Goal: Information Seeking & Learning: Learn about a topic

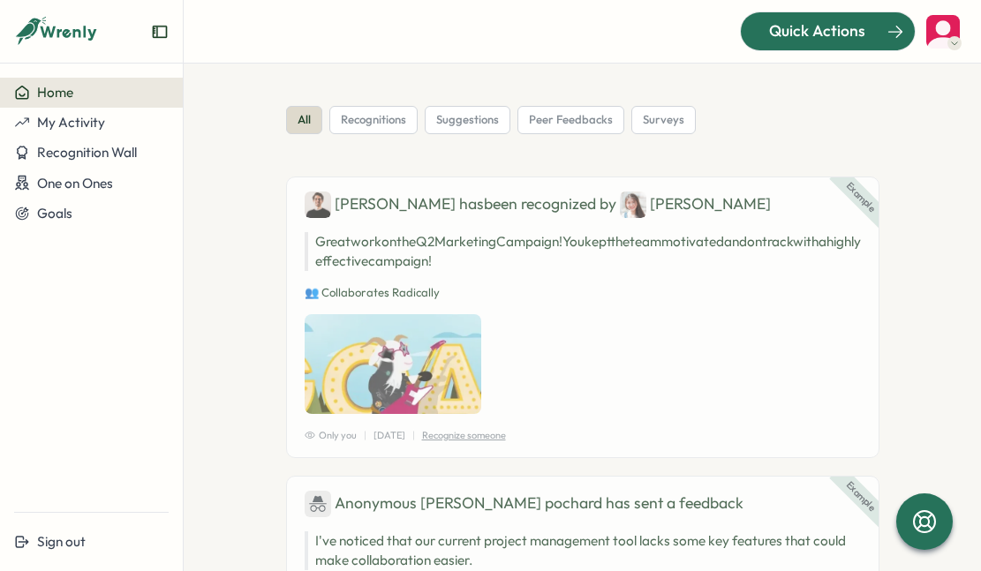
click at [760, 34] on div "Quick Actions" at bounding box center [817, 30] width 160 height 23
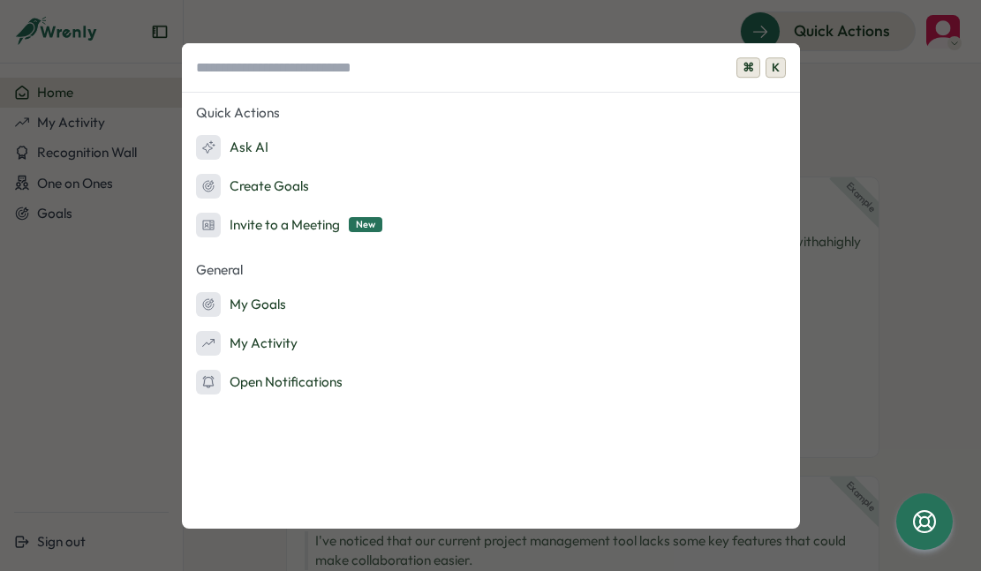
click at [439, 23] on div "⌘ K Quick Actions Ask AI Create Goals Invite to a Meeting New General My Goals …" at bounding box center [490, 285] width 981 height 571
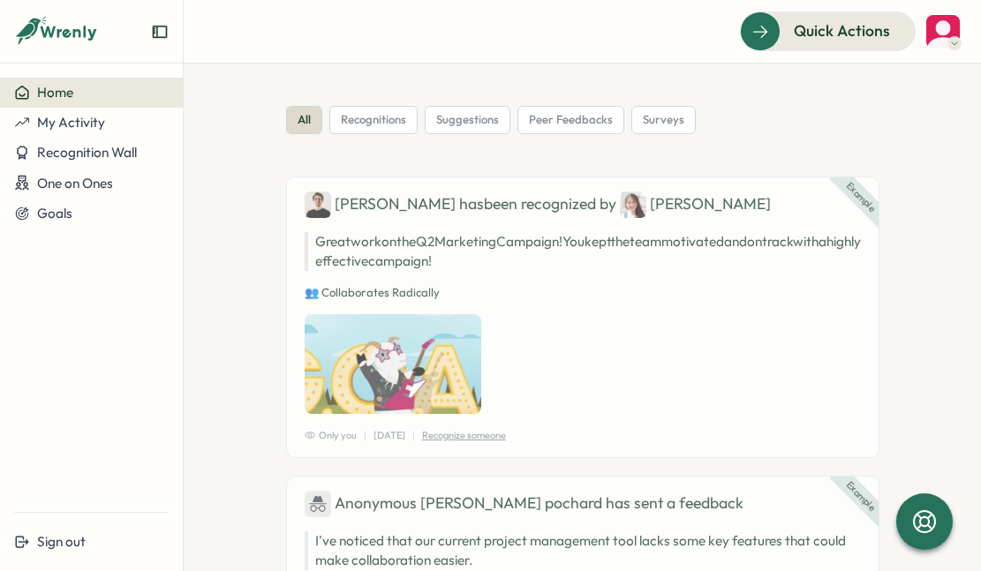
click at [155, 32] on icon "Expand sidebar" at bounding box center [160, 32] width 18 height 18
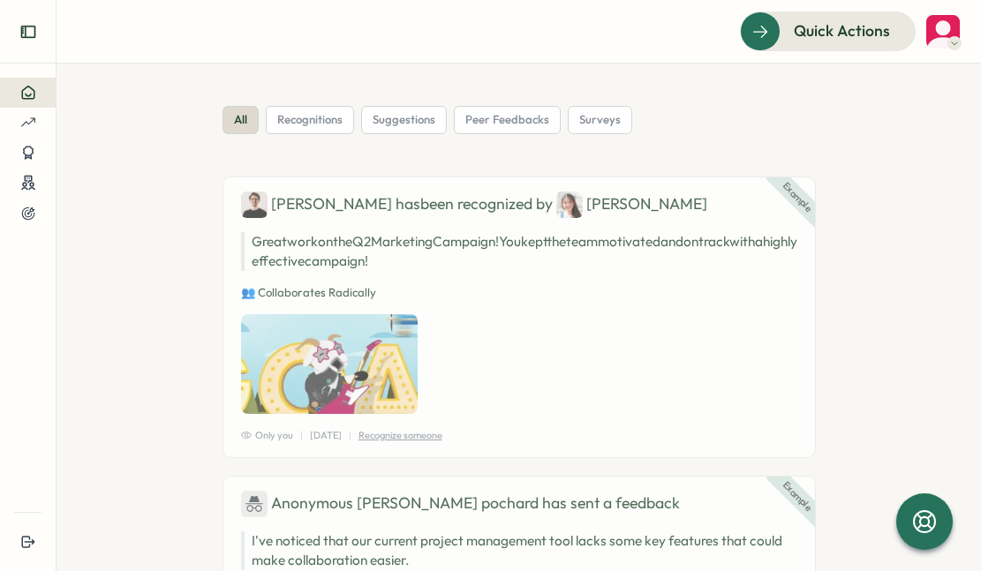
click at [23, 35] on icon "Expand sidebar" at bounding box center [28, 32] width 18 height 18
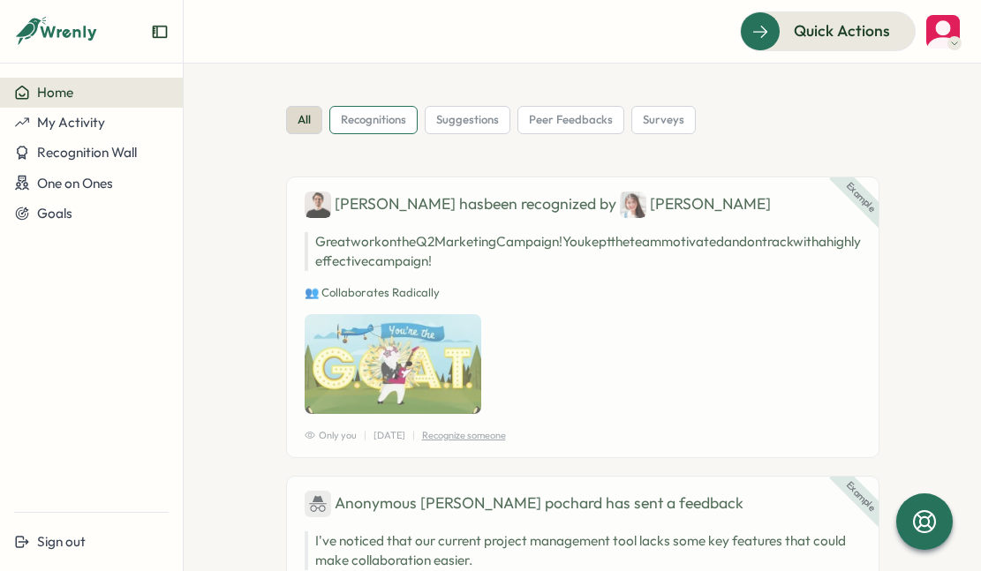
click at [386, 126] on span "recognitions" at bounding box center [373, 120] width 65 height 16
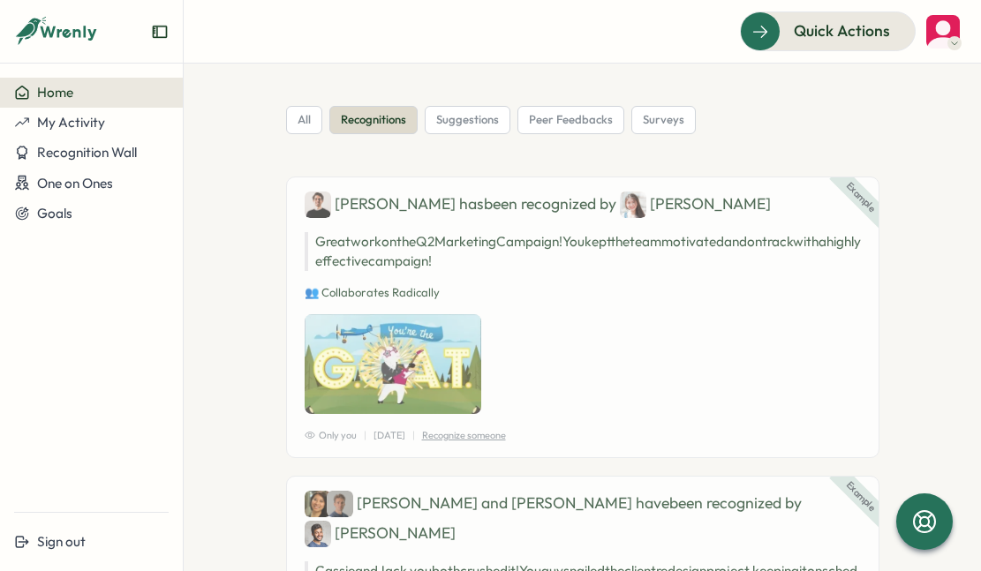
click at [47, 34] on icon at bounding box center [70, 33] width 58 height 15
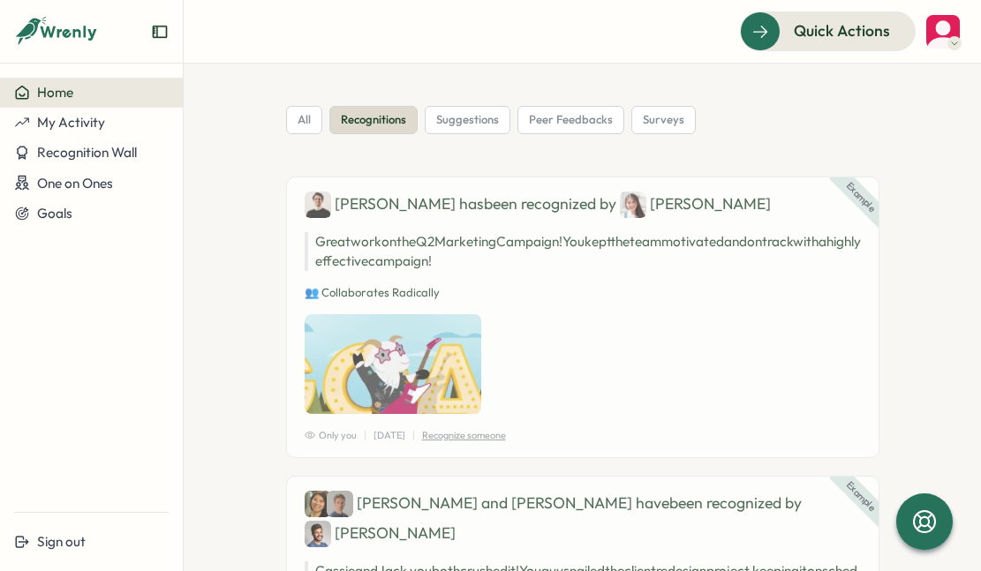
click at [27, 34] on icon at bounding box center [25, 30] width 20 height 15
click at [42, 96] on span "Home" at bounding box center [55, 92] width 36 height 17
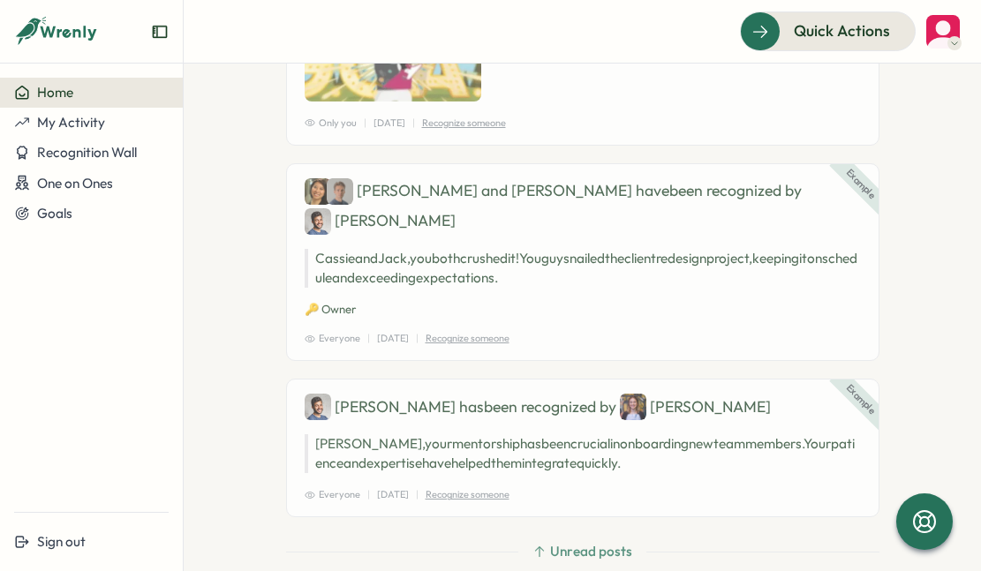
scroll to position [379, 0]
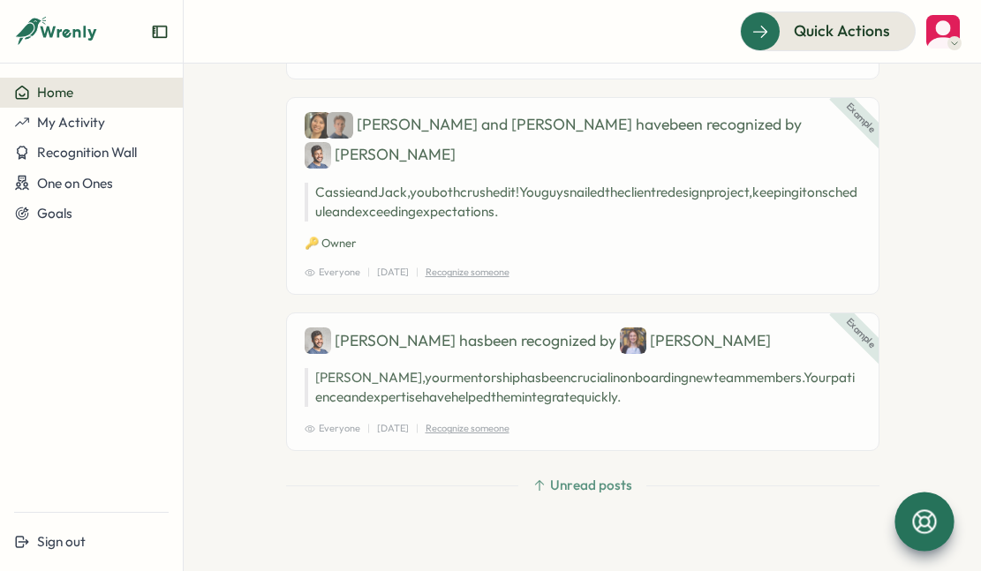
click at [931, 519] on icon at bounding box center [925, 522] width 30 height 30
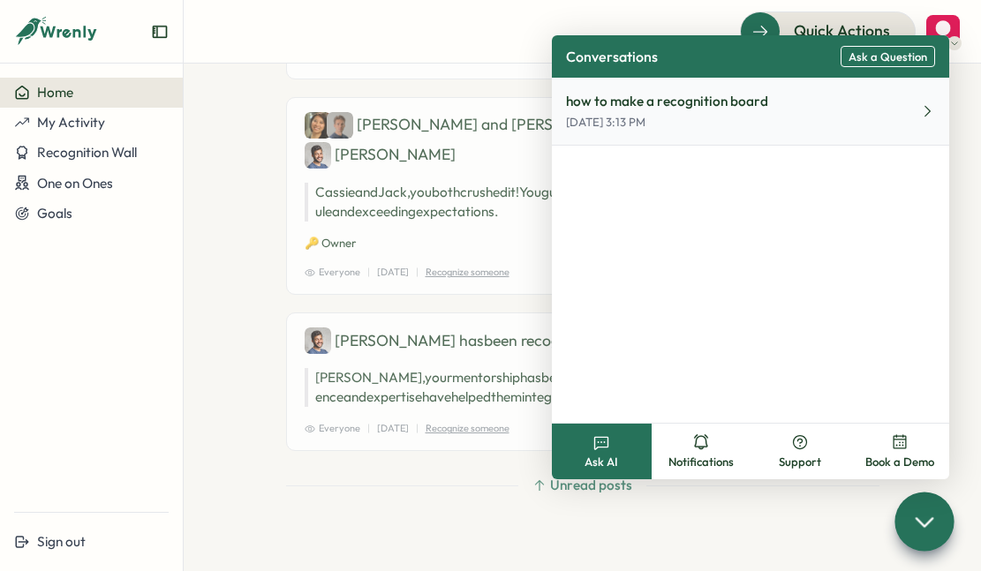
click at [866, 119] on button "how to make a recognition board [DATE] 3:13 PM" at bounding box center [750, 112] width 397 height 68
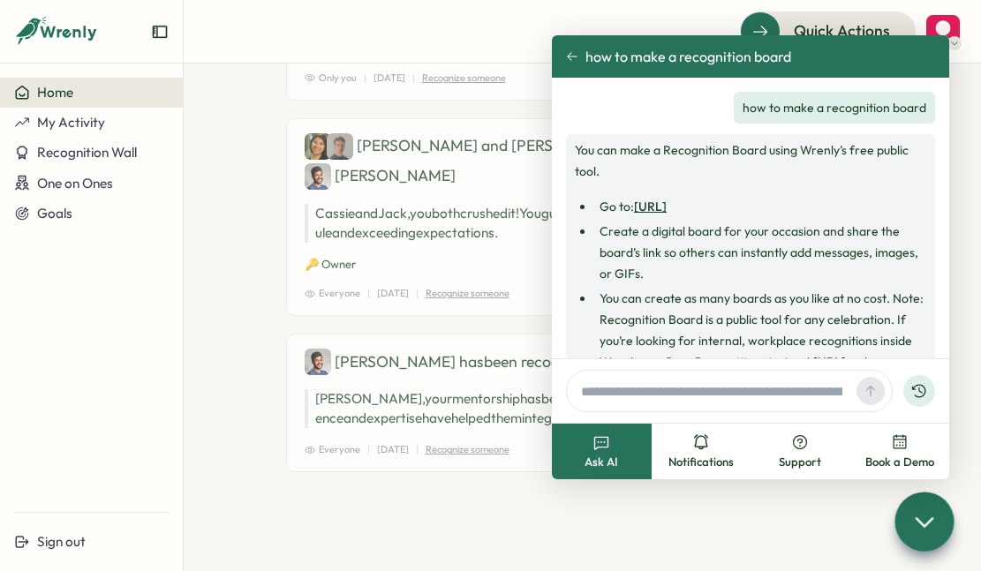
scroll to position [328, 0]
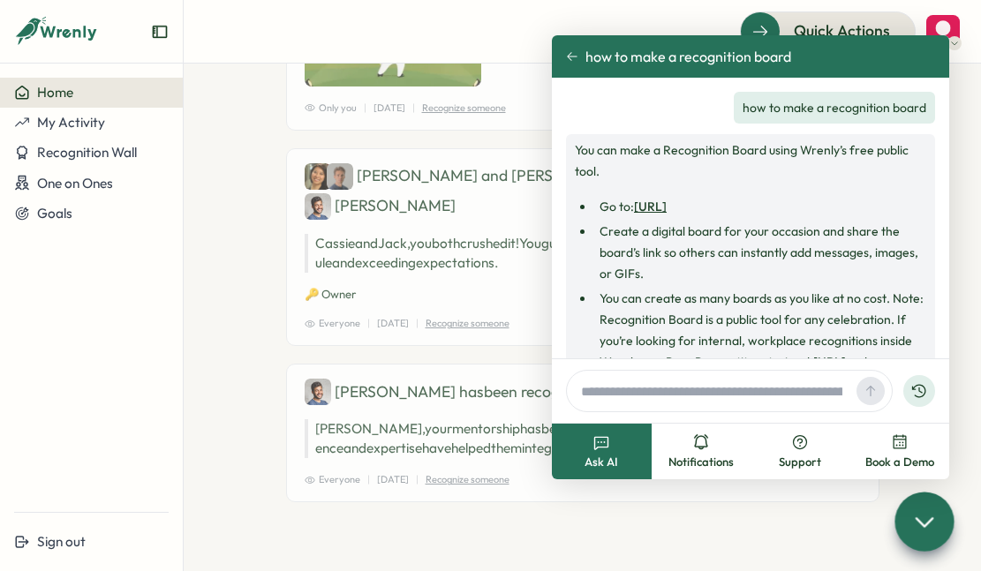
click at [667, 205] on link "[URL]" at bounding box center [650, 207] width 33 height 16
